Goal: Task Accomplishment & Management: Manage account settings

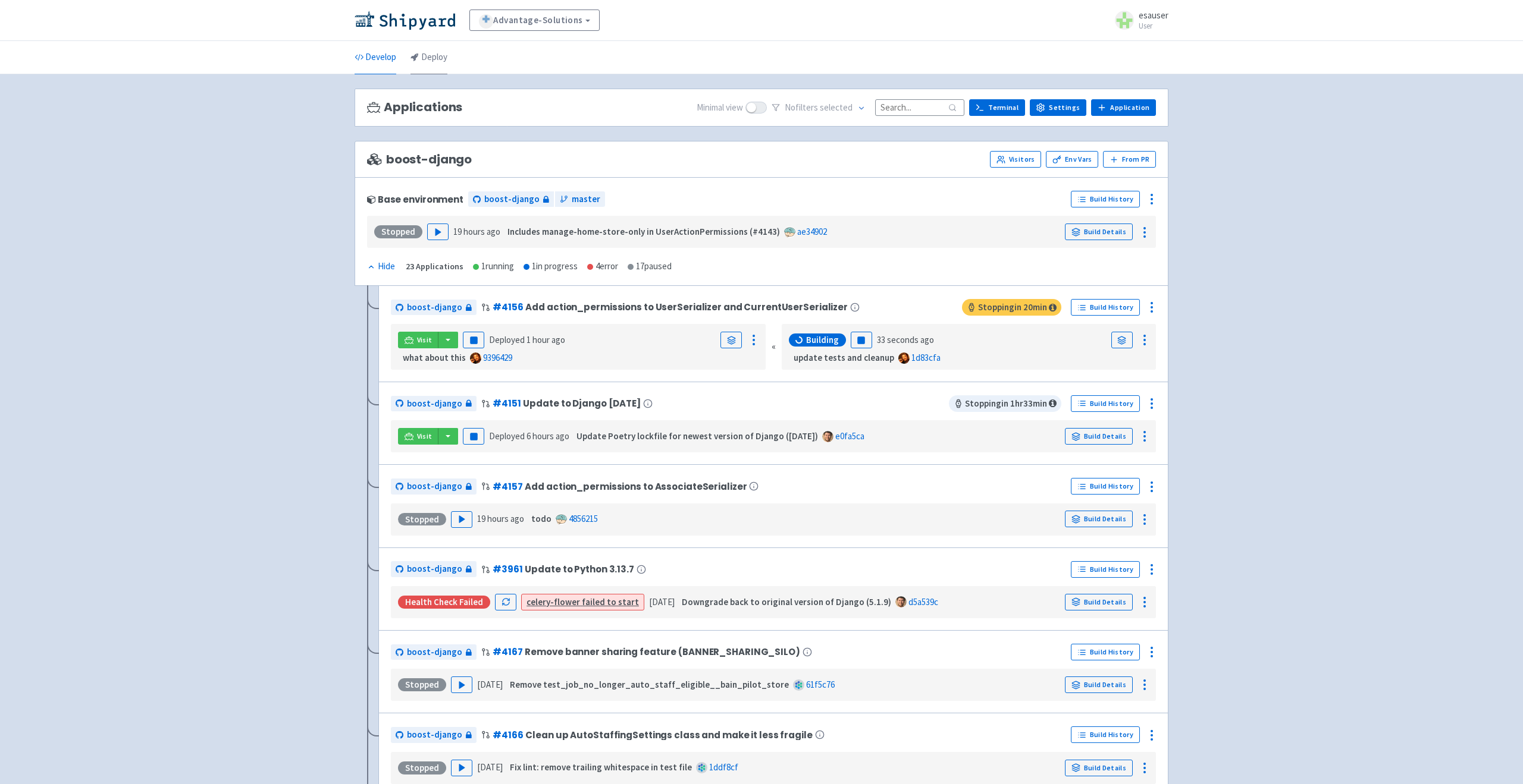
click at [418, 57] on link "Deploy" at bounding box center [429, 57] width 37 height 33
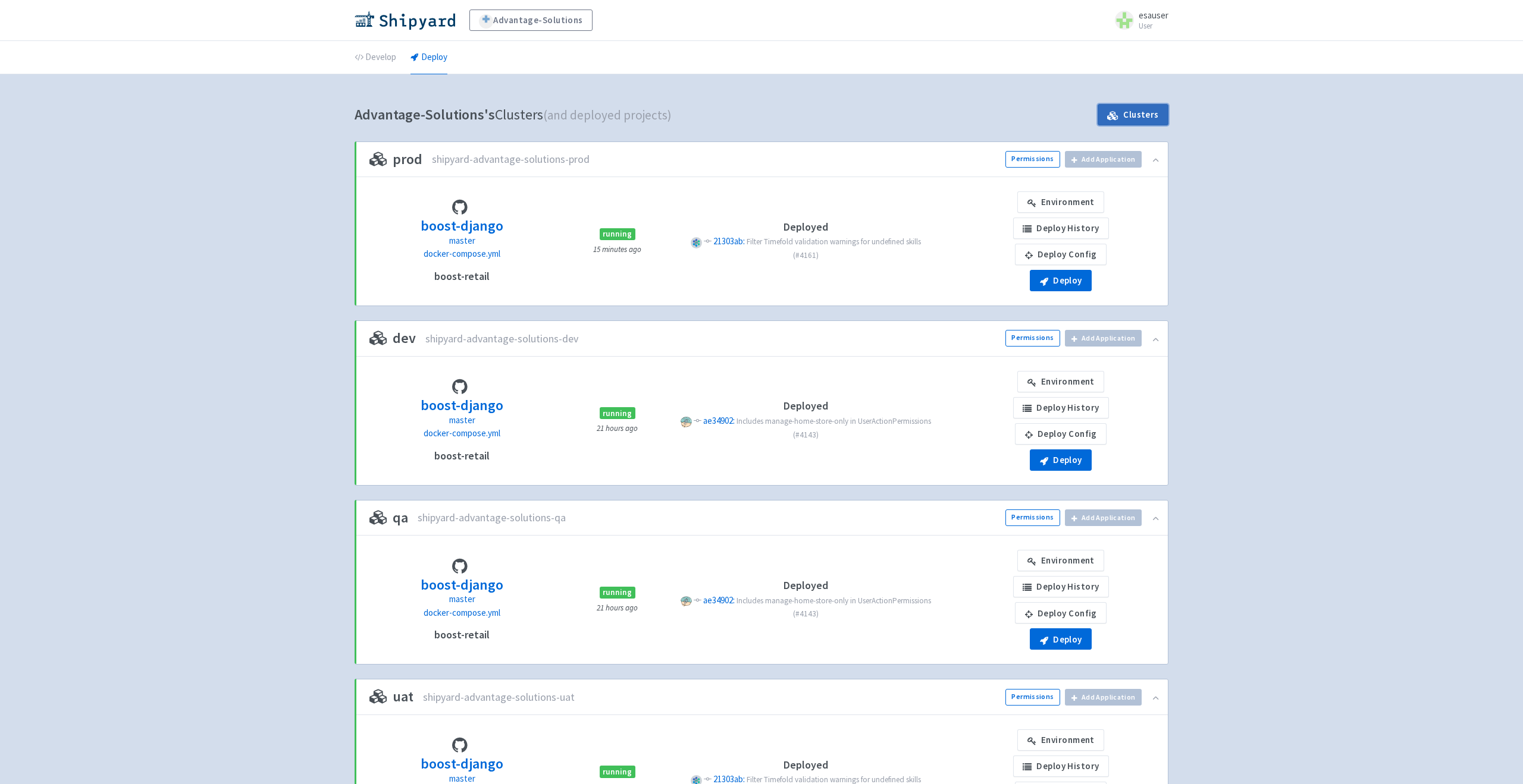
click at [1130, 114] on link "Clusters" at bounding box center [1133, 115] width 71 height 21
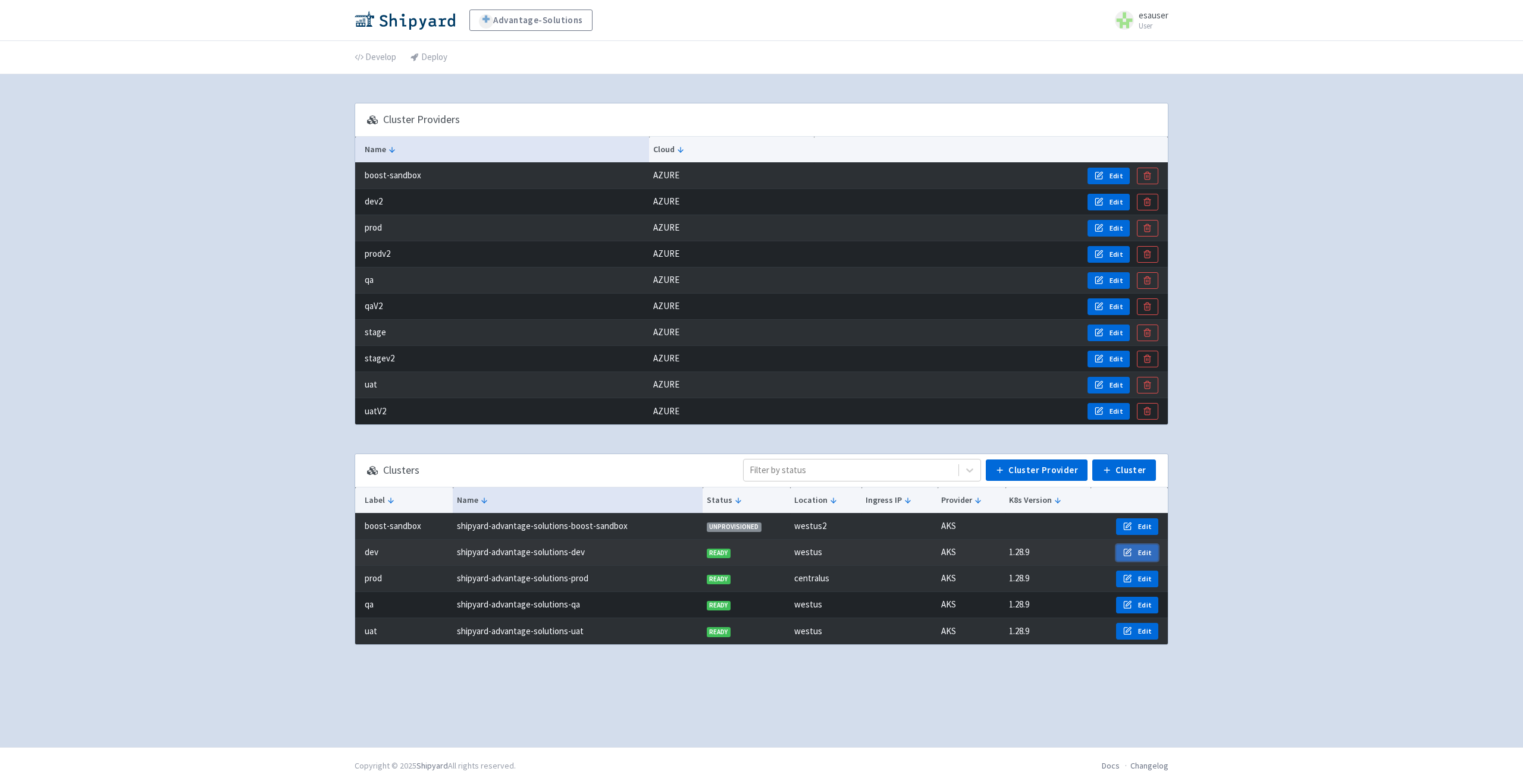
click at [1148, 551] on span "Edit" at bounding box center [1144, 553] width 13 height 9
select select "90758631-fbca-499f-abc6-3caac06f4eff"
select select "1.28.9"
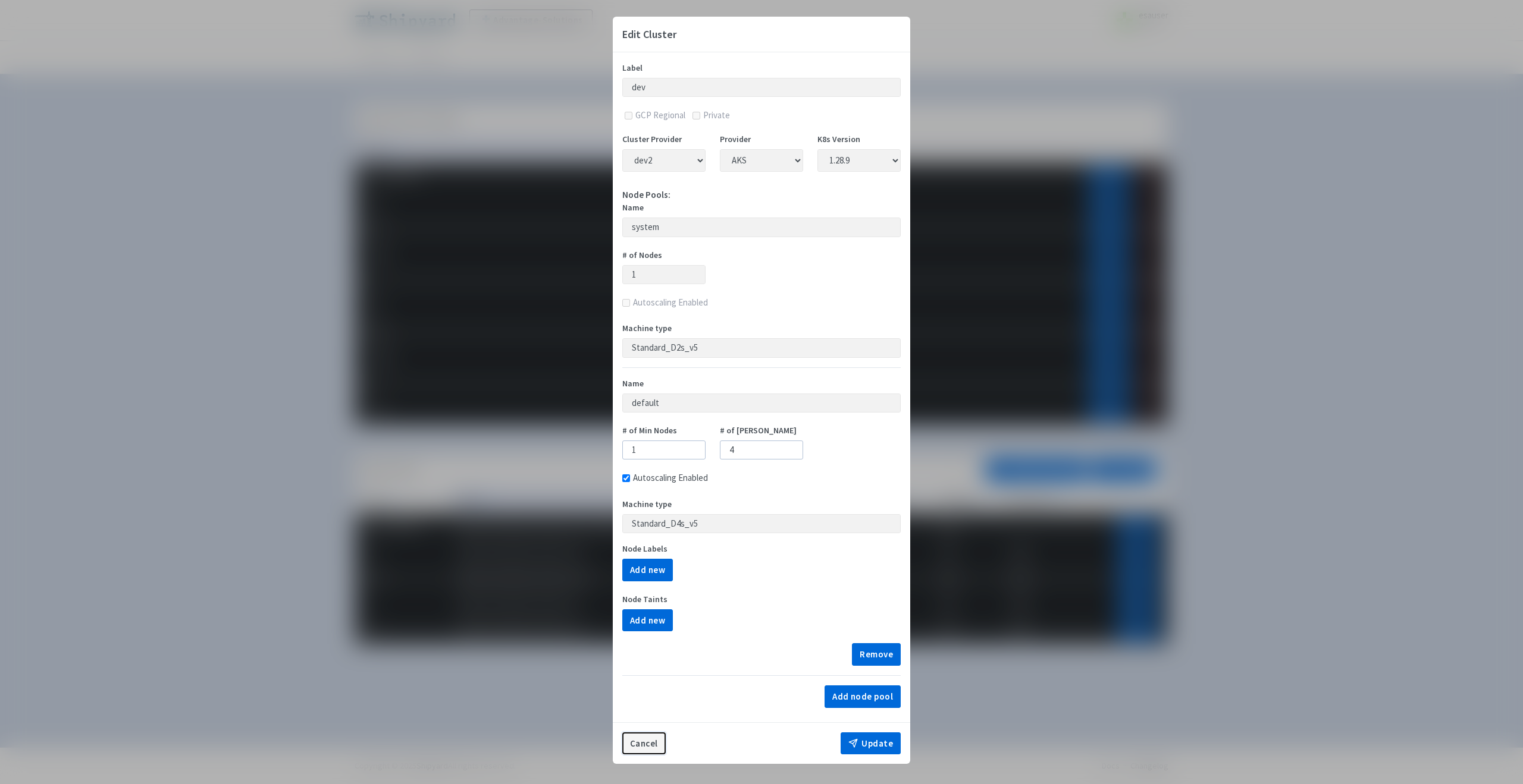
click at [637, 737] on button "Cancel" at bounding box center [644, 743] width 43 height 23
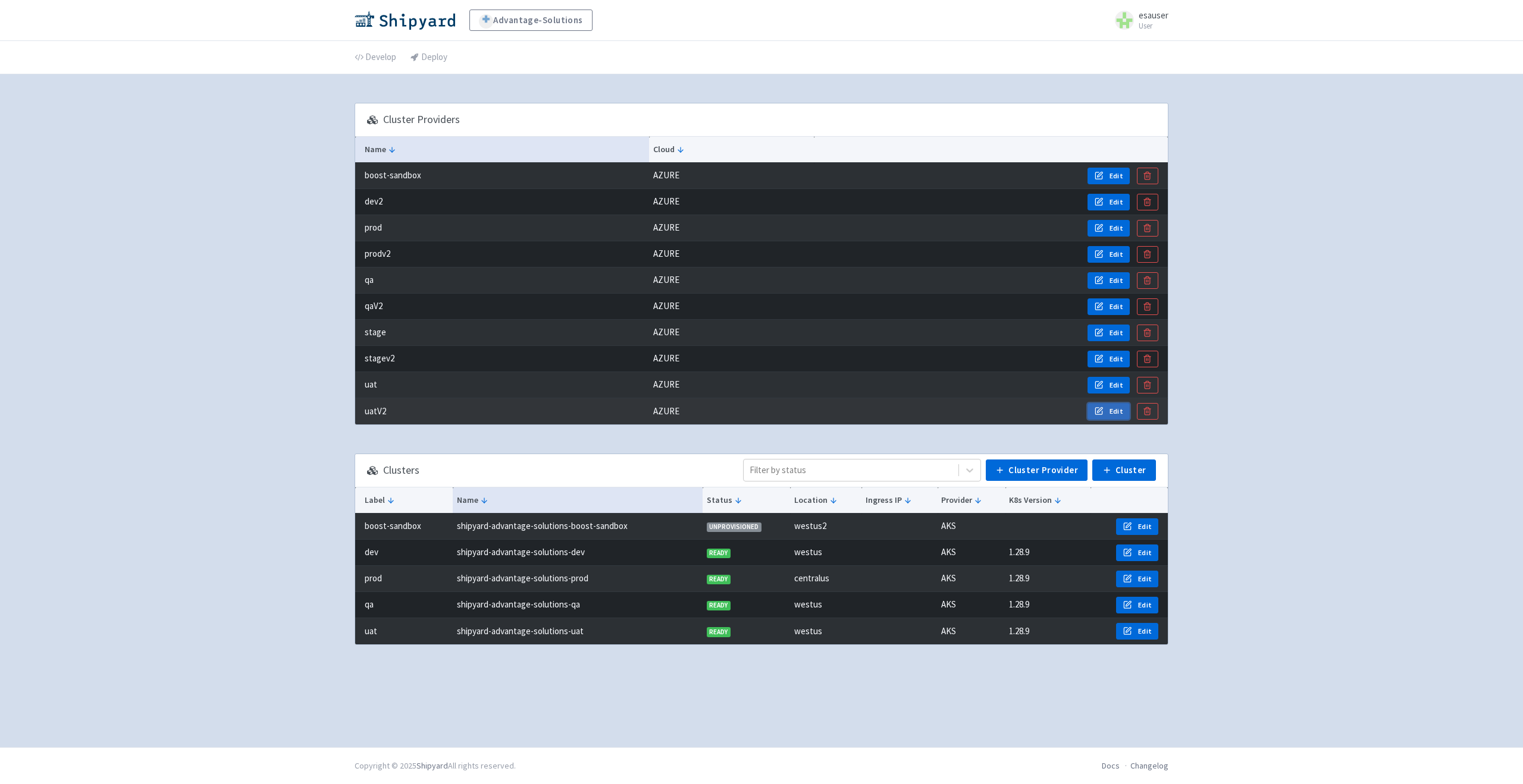
click at [1120, 411] on span "Edit" at bounding box center [1116, 411] width 13 height 9
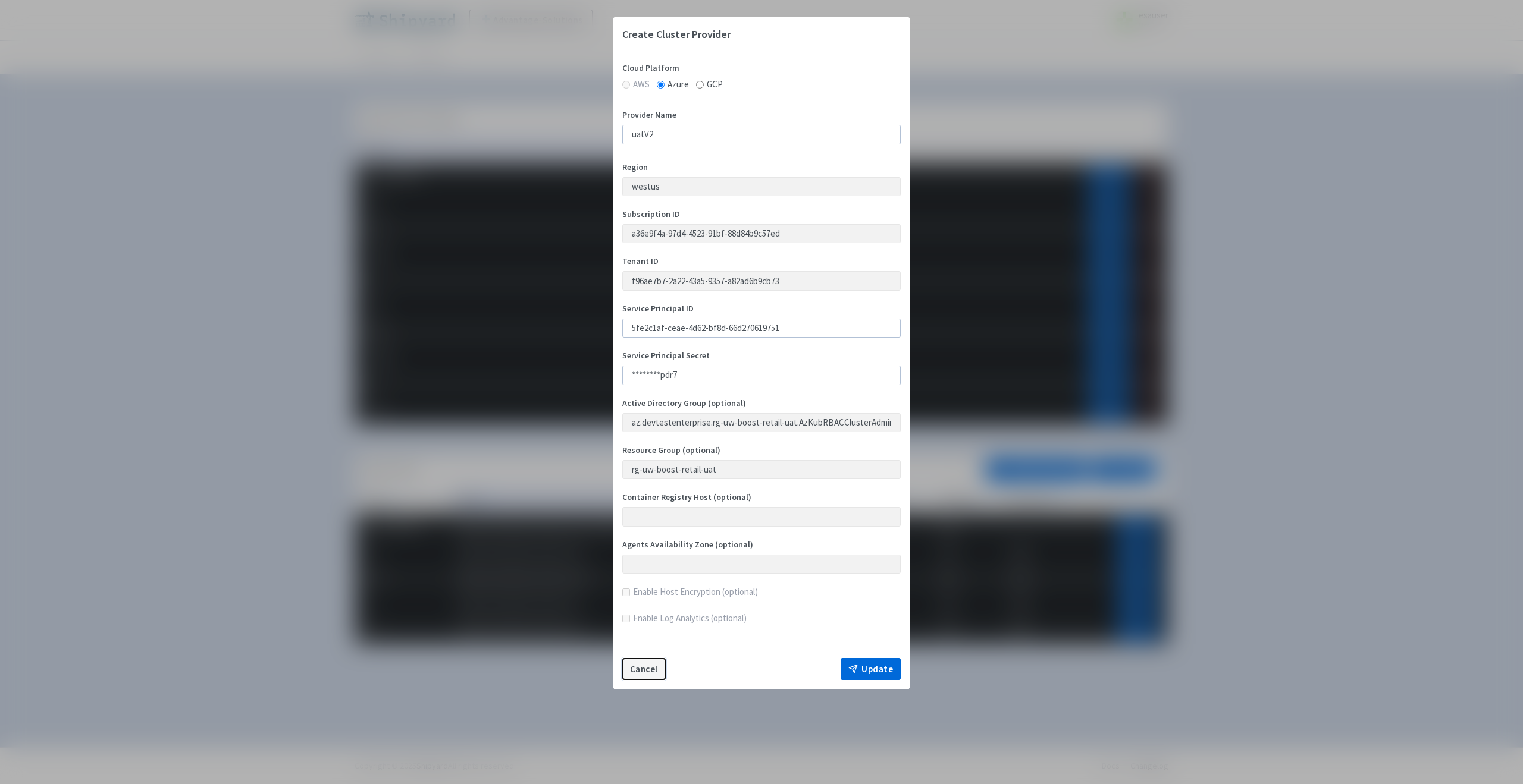
click at [661, 669] on button "Cancel" at bounding box center [644, 669] width 43 height 23
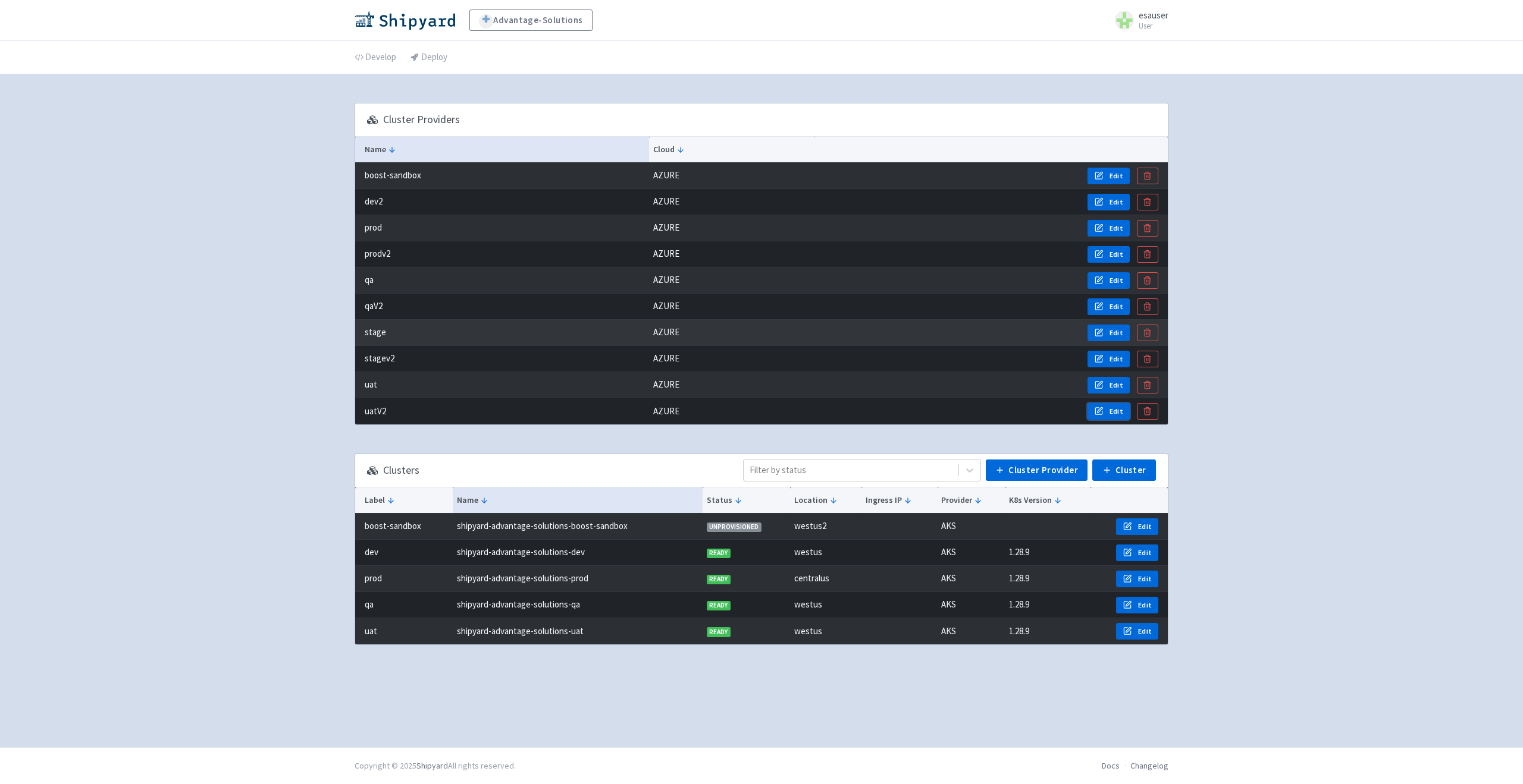
click at [454, 326] on td "stage" at bounding box center [502, 333] width 294 height 26
click at [1109, 384] on span "Edit" at bounding box center [1116, 385] width 13 height 9
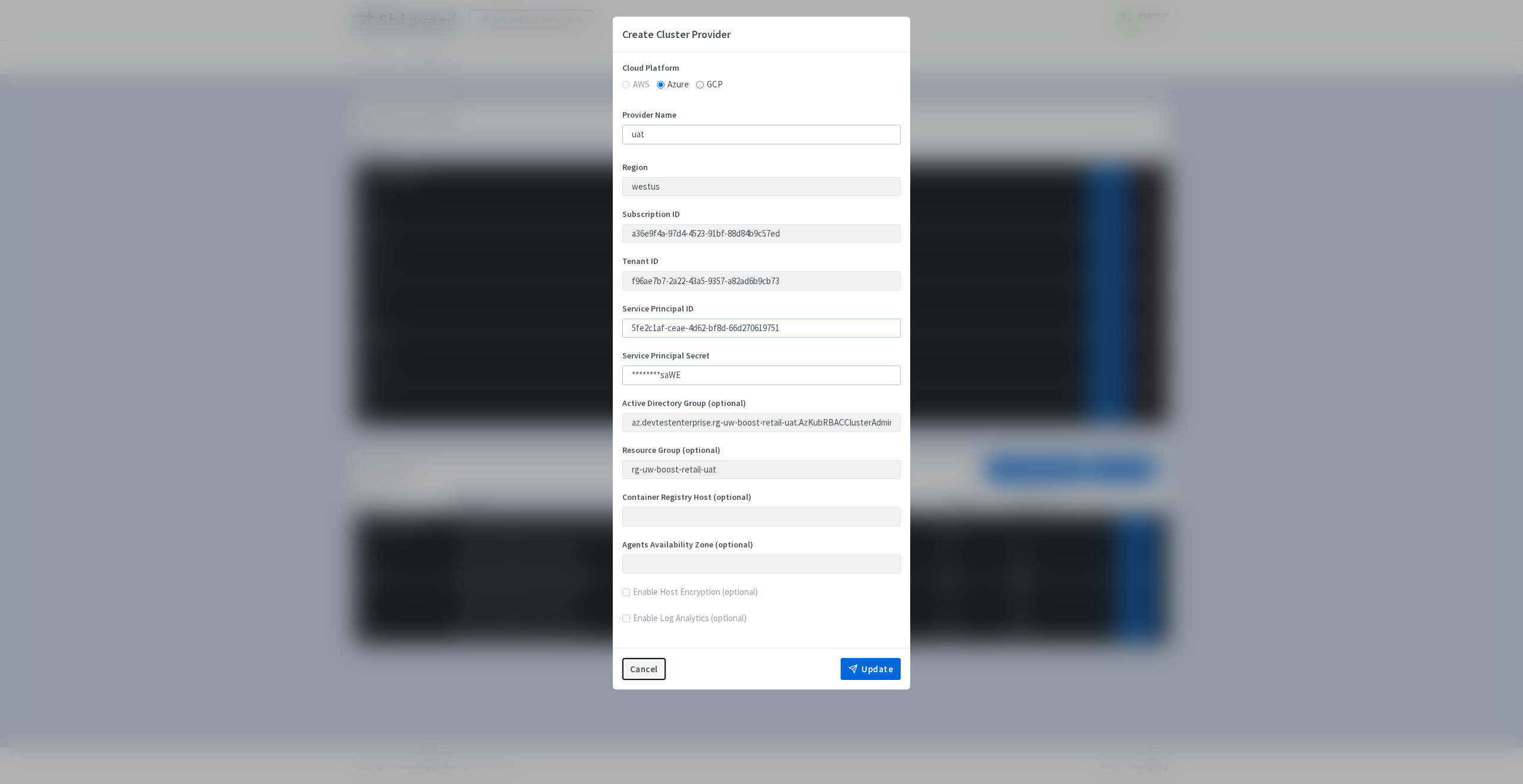
click at [650, 673] on button "Cancel" at bounding box center [644, 669] width 43 height 23
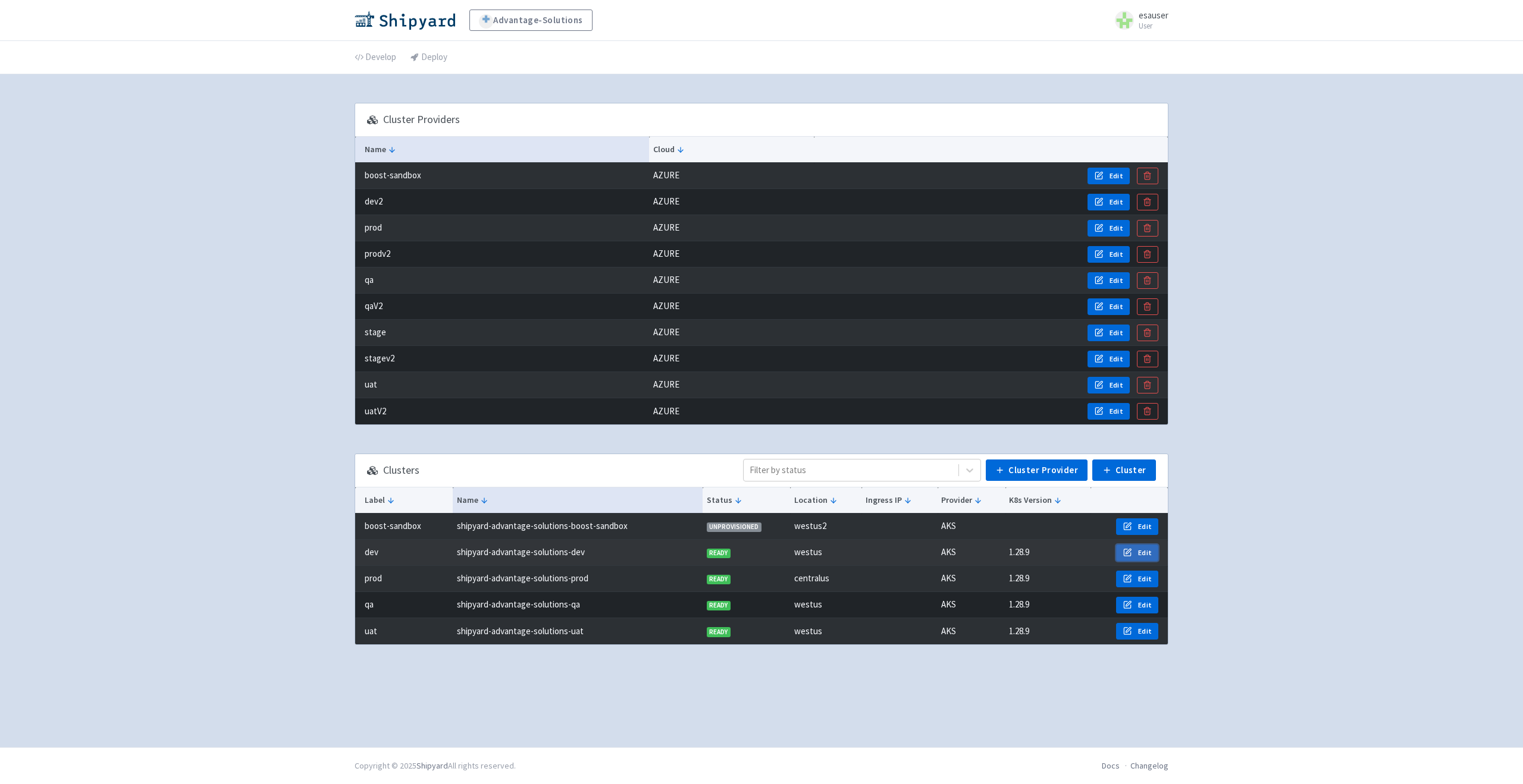
click at [1143, 560] on button "Edit" at bounding box center [1137, 552] width 42 height 16
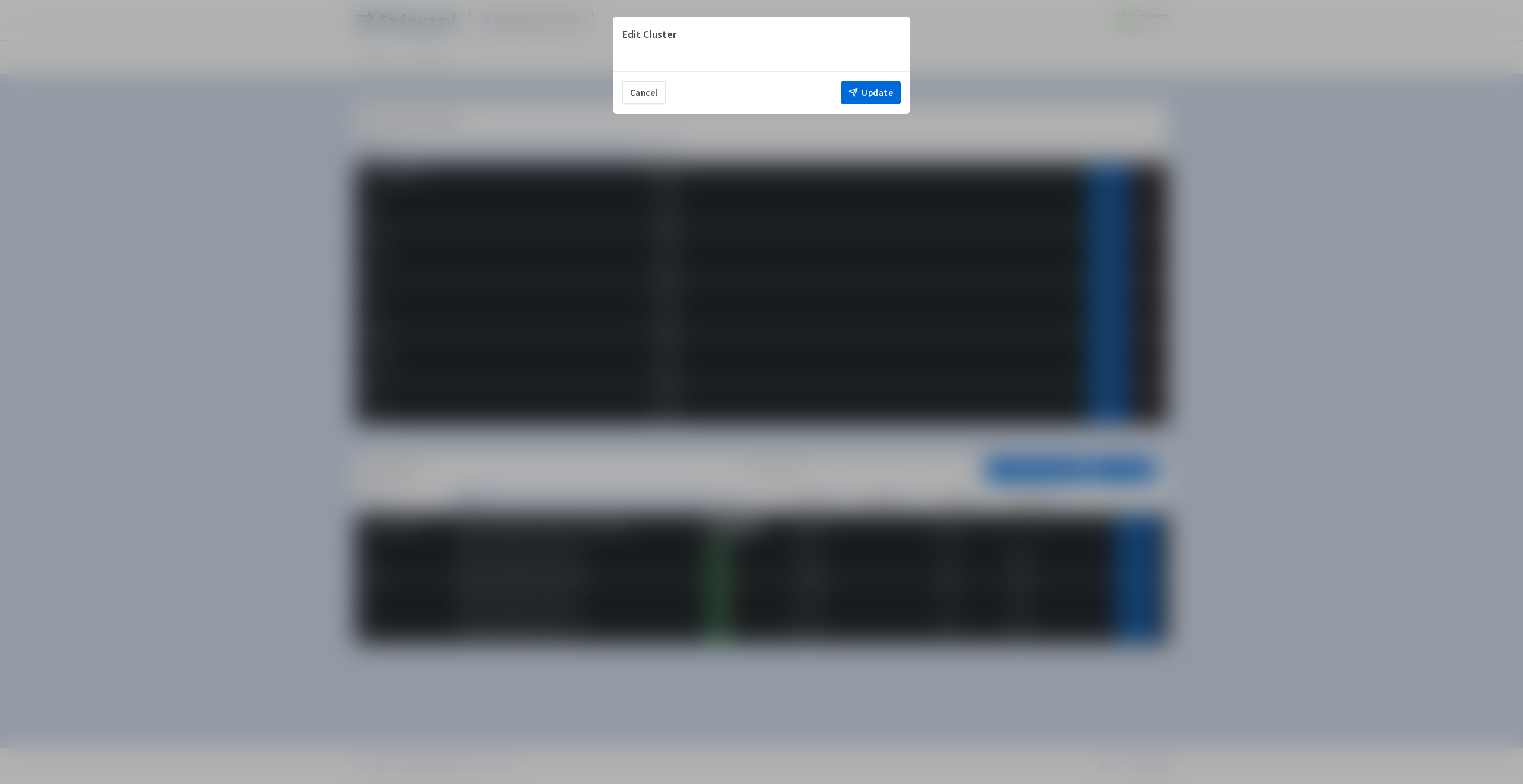
select select "90758631-fbca-499f-abc6-3caac06f4eff"
select select "1.28.9"
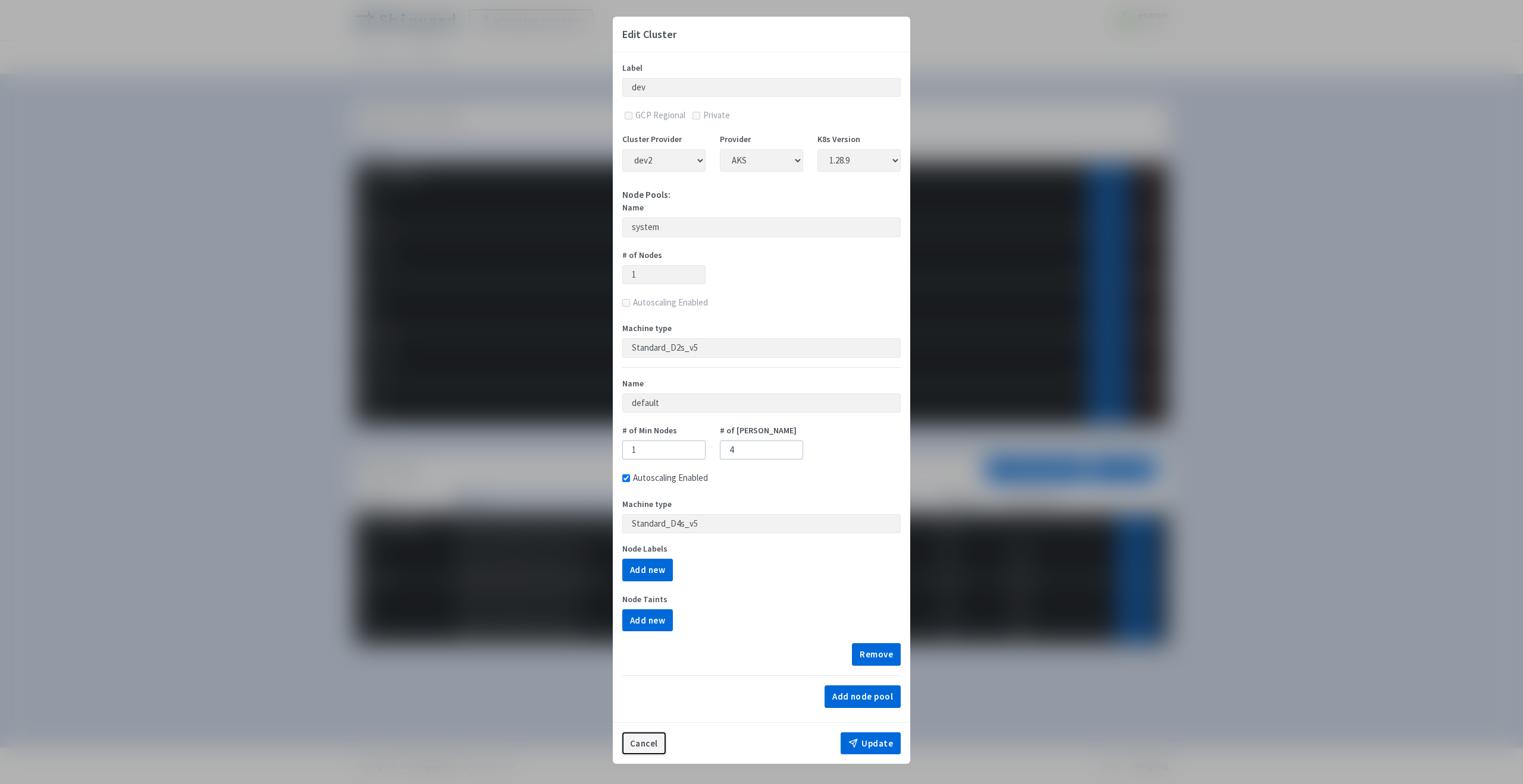
click at [636, 745] on button "Cancel" at bounding box center [644, 743] width 43 height 23
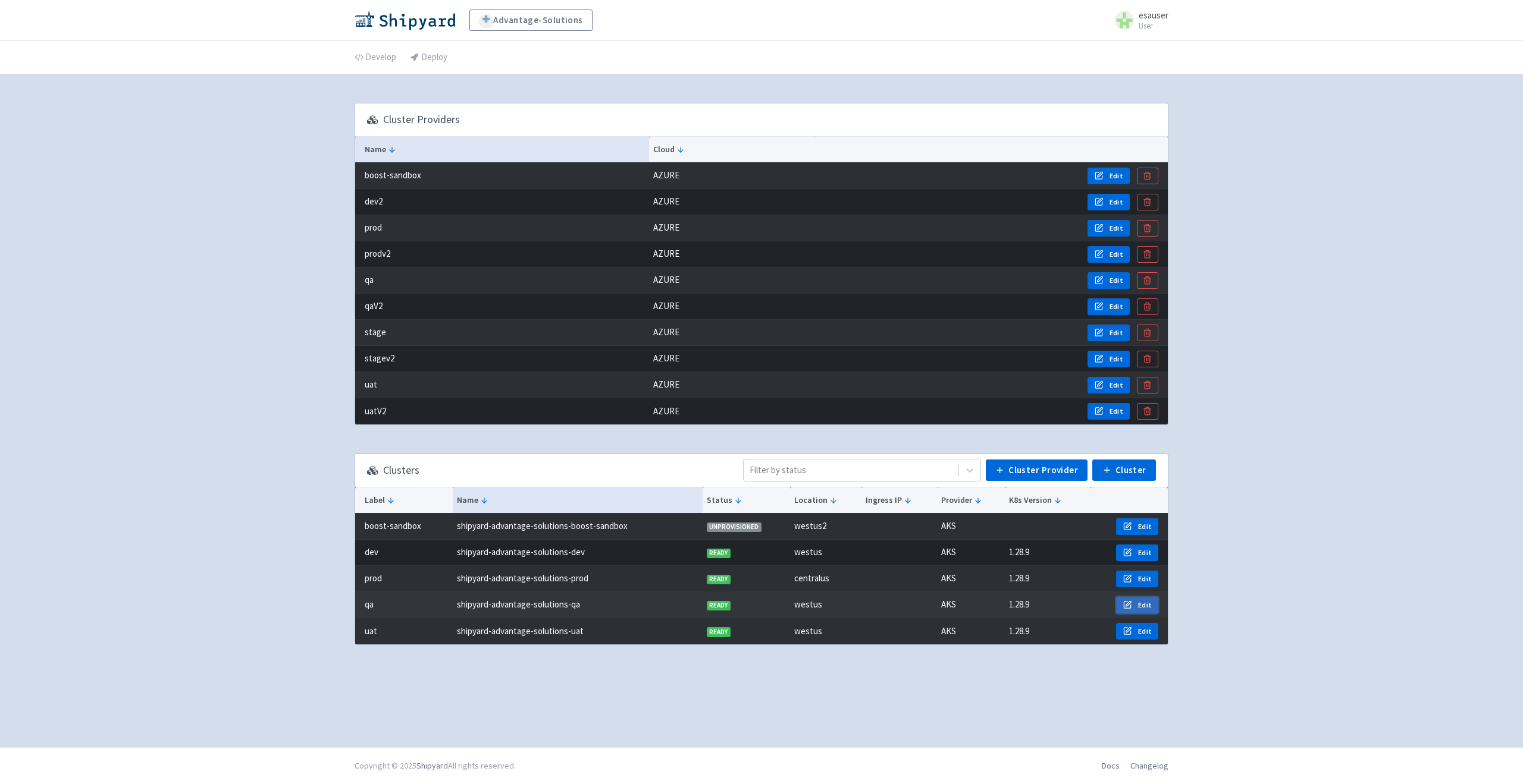
click at [1131, 605] on icon "button" at bounding box center [1127, 604] width 9 height 9
select select "43dd9901-d354-47a4-a819-23bb014d6ead"
select select "1.28.9"
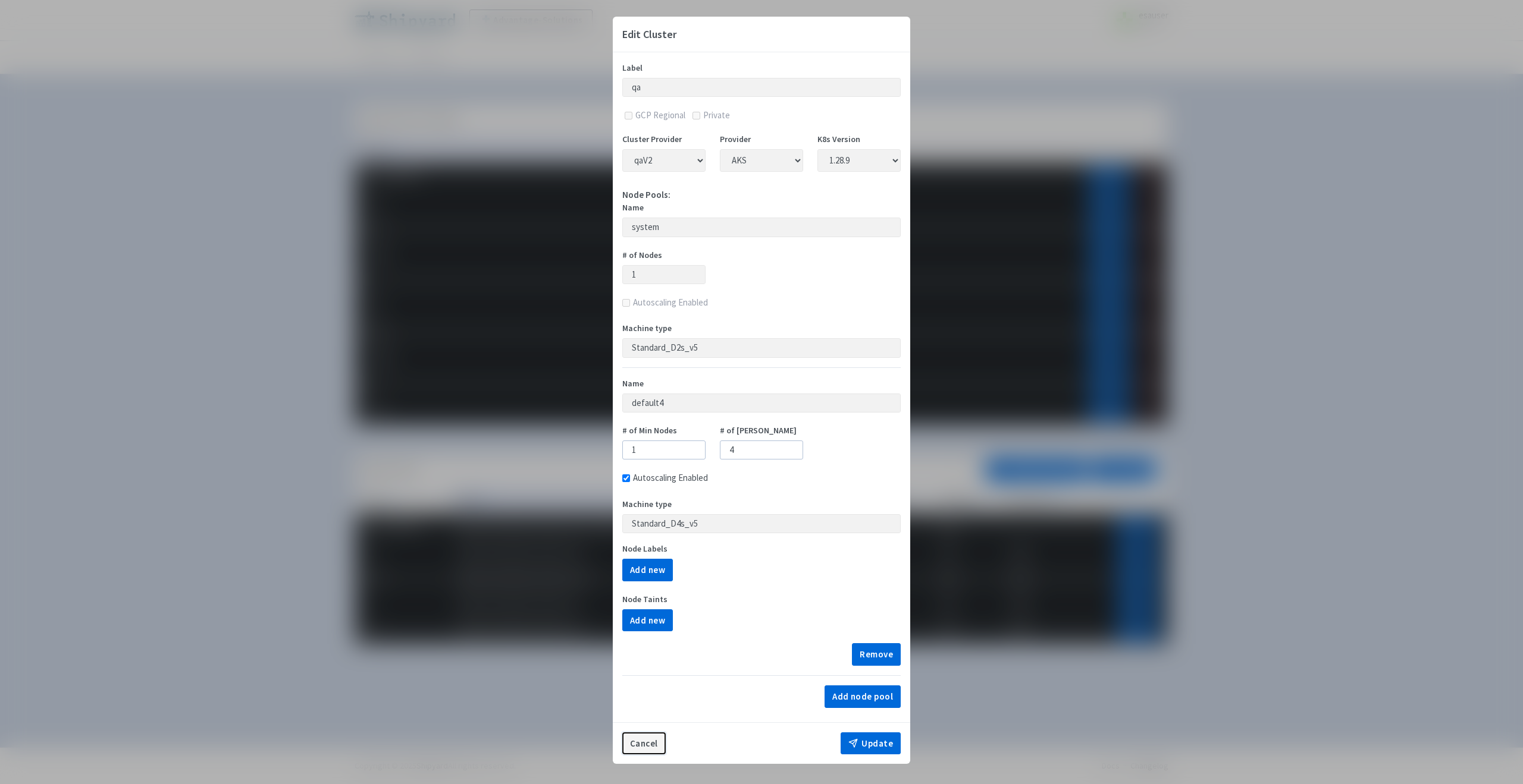
click at [640, 747] on button "Cancel" at bounding box center [644, 743] width 43 height 23
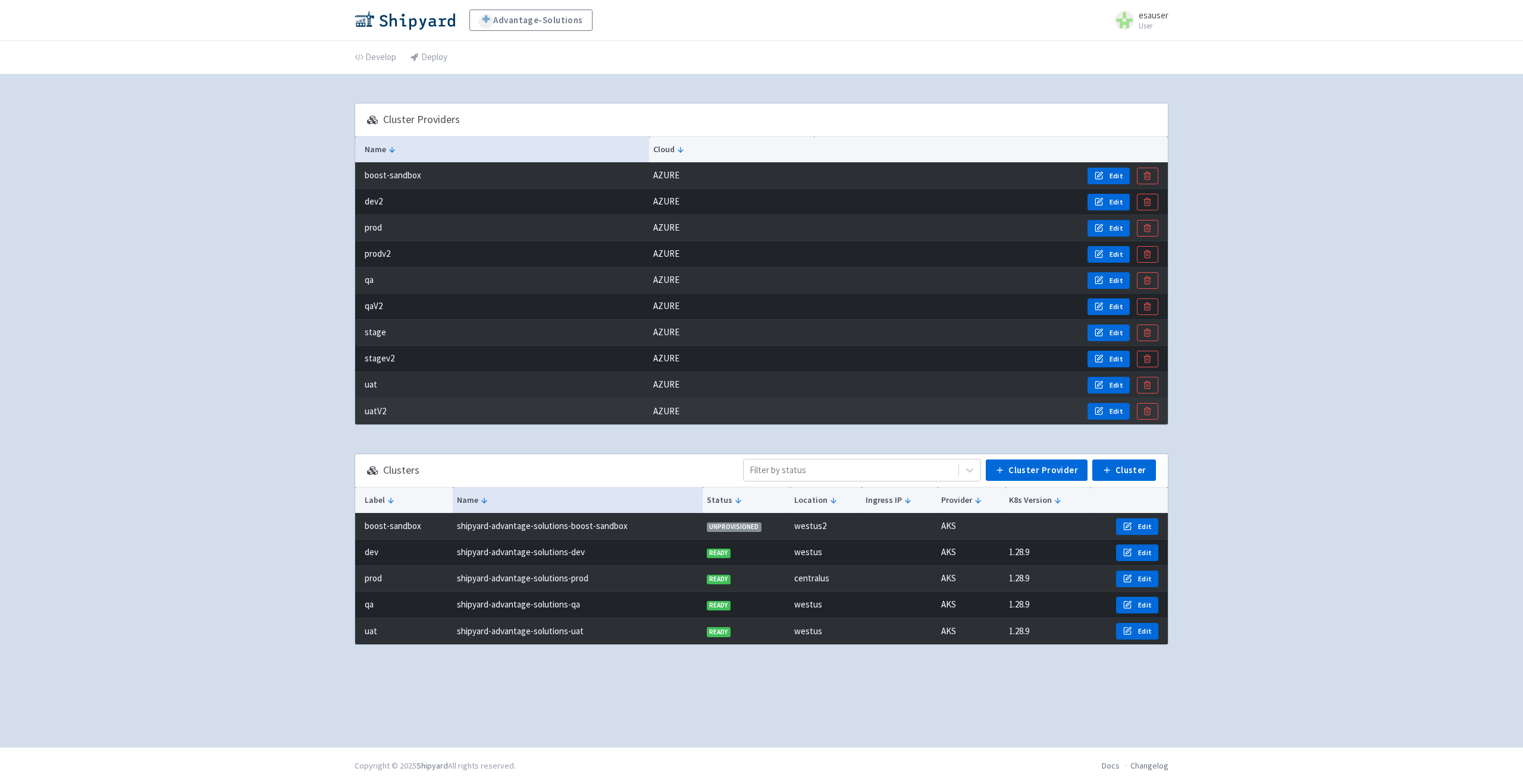
click at [362, 418] on td "uatV2" at bounding box center [502, 411] width 294 height 26
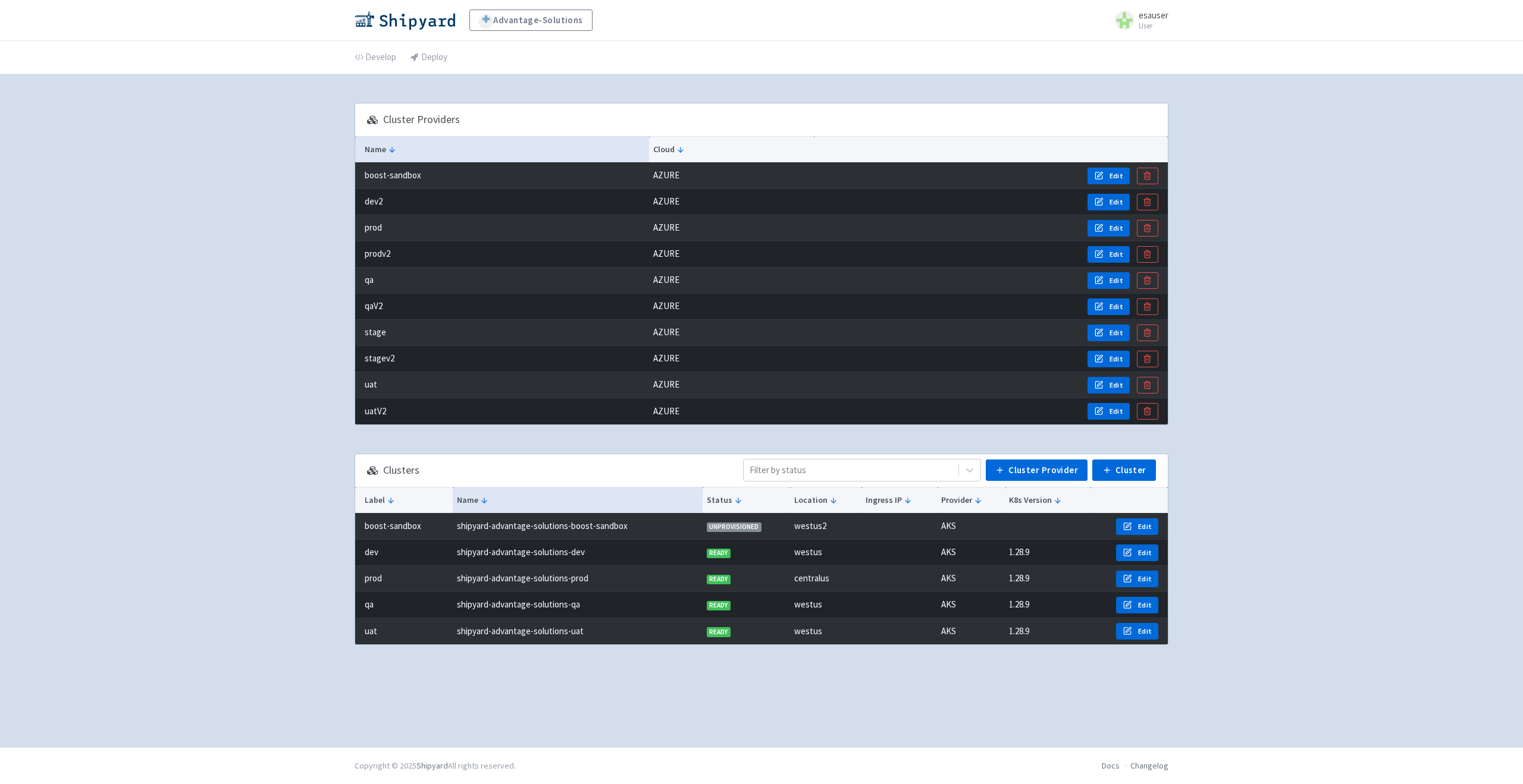
click at [895, 432] on div "Cluster Providers Name Cloud boost-sandbox AZURE Edit dev2 AZURE Edit prod AZUR…" at bounding box center [762, 410] width 814 height 644
click at [1094, 198] on icon "button" at bounding box center [1098, 202] width 9 height 9
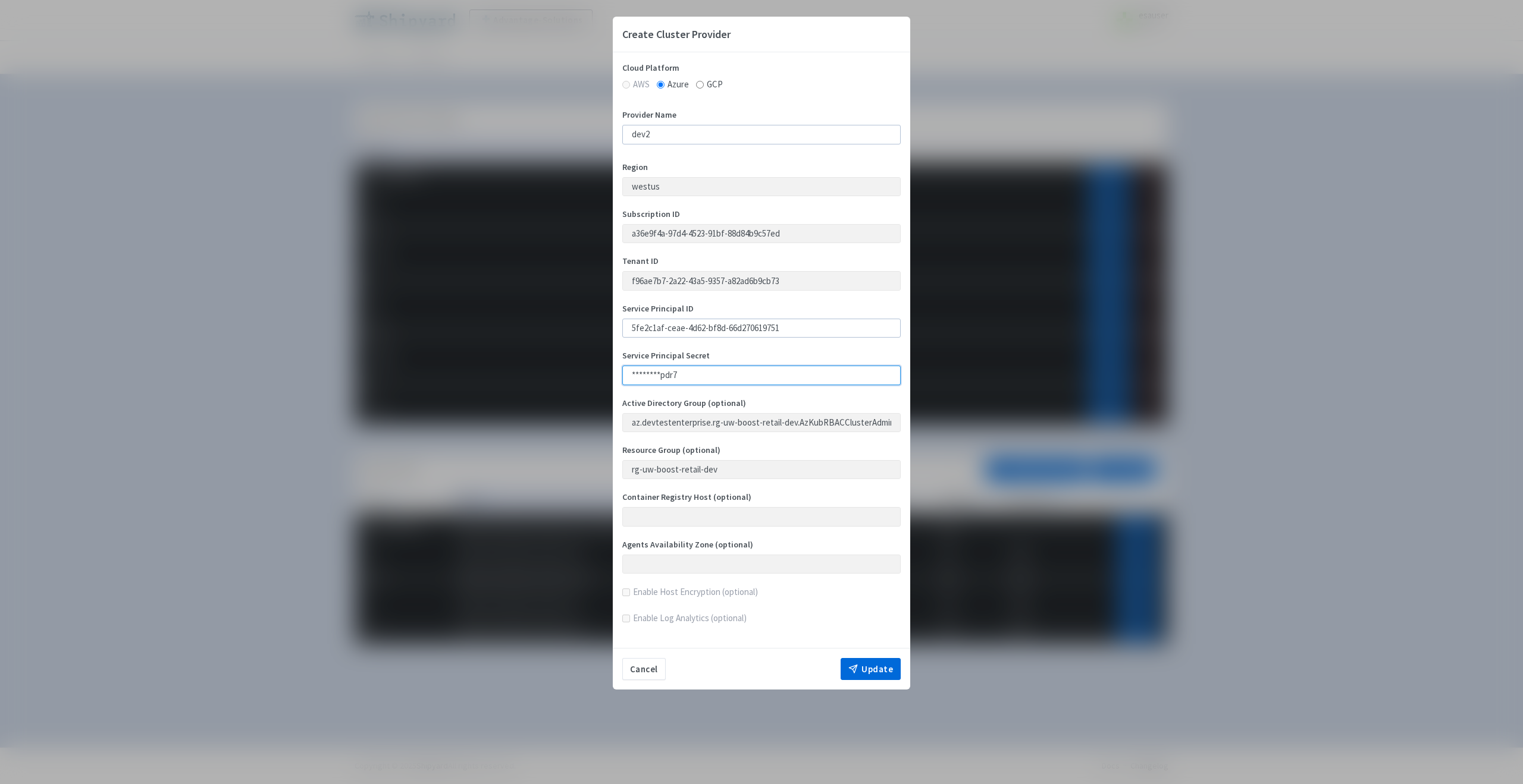
click at [707, 382] on input "********pdr7" at bounding box center [762, 375] width 279 height 19
drag, startPoint x: 714, startPoint y: 374, endPoint x: 567, endPoint y: 374, distance: 147.0
click at [567, 374] on div "Create Cluster Provider Cloud Platform AWS Azure GCP Provider Name dev2 Region …" at bounding box center [762, 392] width 1523 height 784
paste input "SrP8Q~gAaXMxM8.obX7l4uCkkyCzLirdPqhi~aTl"
type input "SrP8Q~gAaXMxM8.obX7l4uCkkyCzLirdPqhi~aTl"
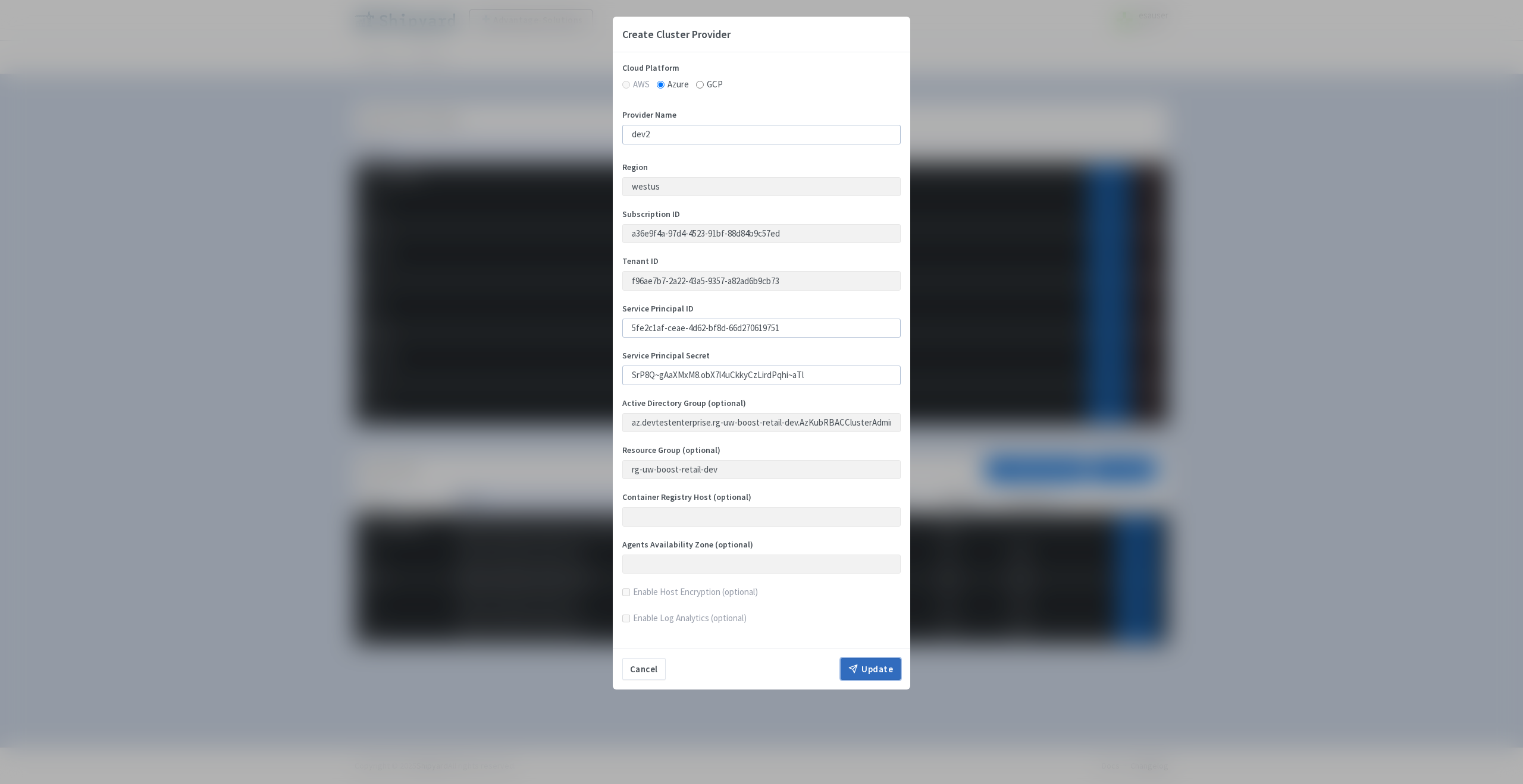
click at [867, 675] on button "Update" at bounding box center [871, 669] width 60 height 23
drag, startPoint x: 829, startPoint y: 376, endPoint x: 553, endPoint y: 374, distance: 276.0
click at [553, 374] on div "Create Cluster Provider Cloud Platform AWS Azure GCP Provider Name dev2 Region …" at bounding box center [762, 392] width 1523 height 784
click at [643, 379] on input "SrP8Q~gAaXMxM8.obX7l4uCkkyCzLirdPqhi~aTl" at bounding box center [762, 375] width 279 height 19
